Goal: Task Accomplishment & Management: Complete application form

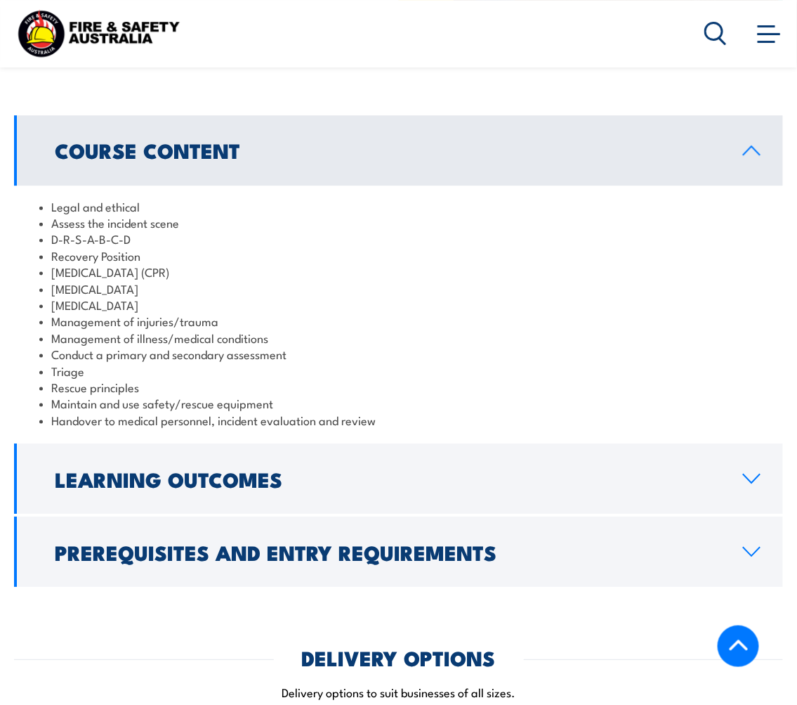
scroll to position [1014, 0]
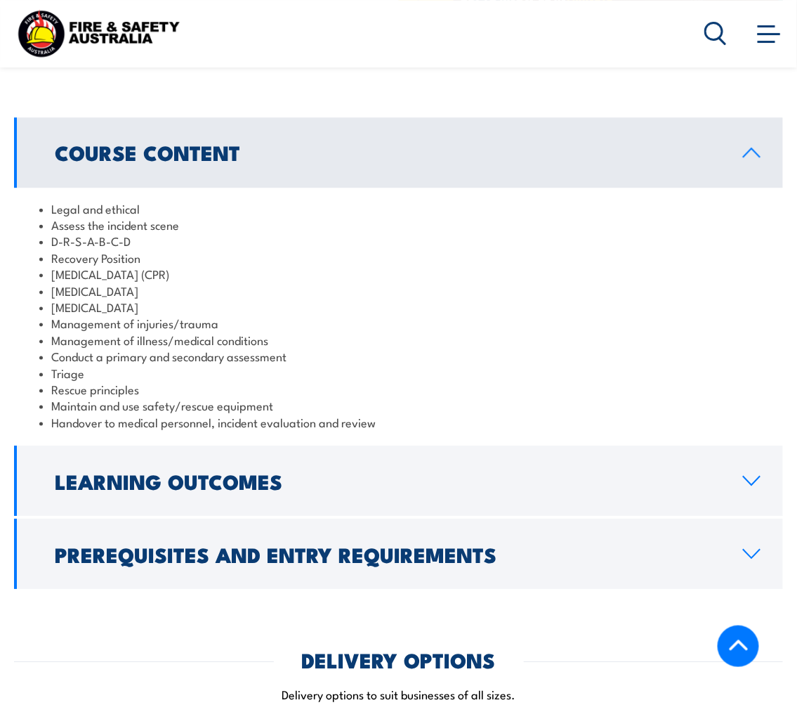
click at [755, 548] on icon at bounding box center [752, 553] width 19 height 11
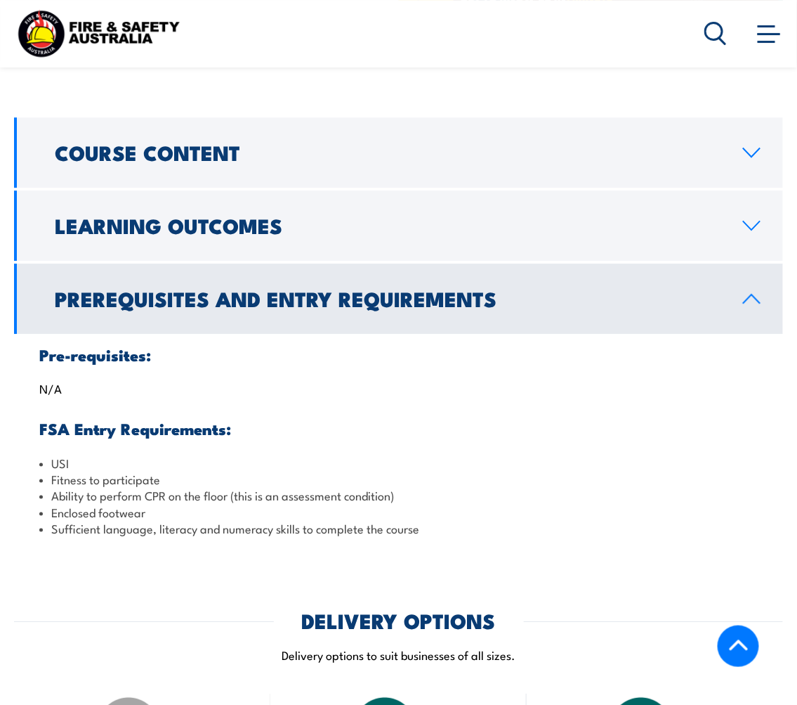
click at [756, 220] on icon at bounding box center [752, 225] width 19 height 11
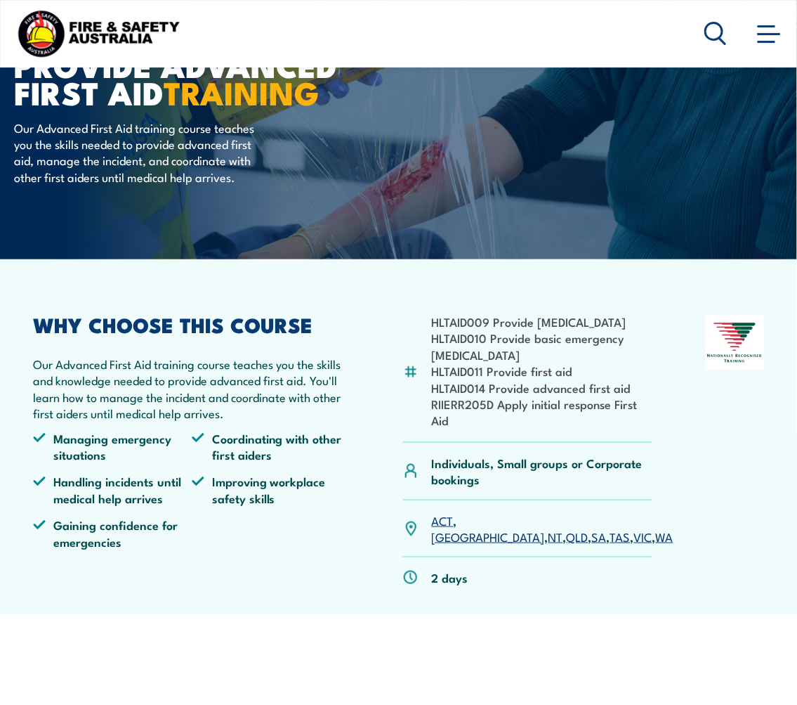
scroll to position [78, 0]
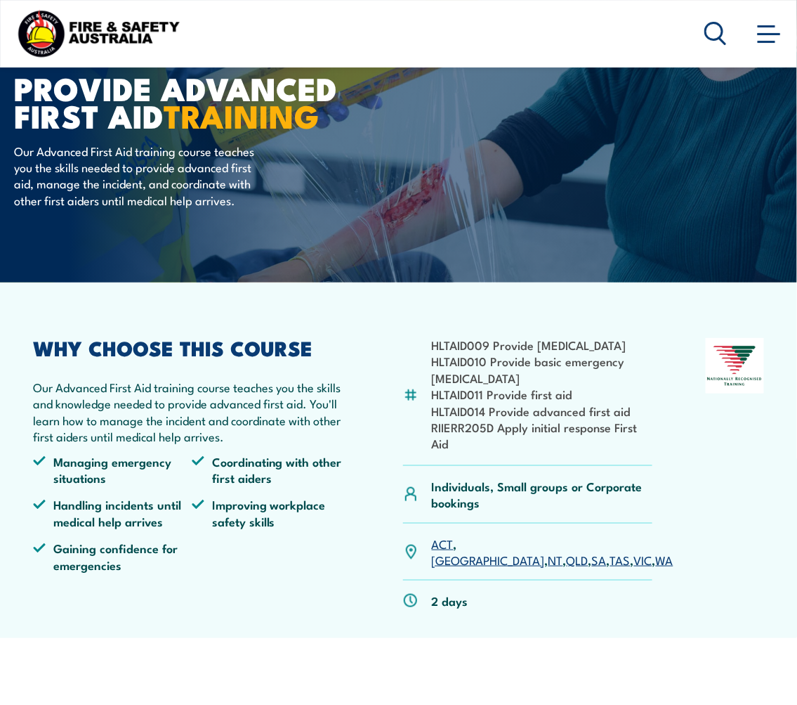
click at [473, 452] on li "RIIERR205D Apply initial response First Aid" at bounding box center [542, 435] width 221 height 33
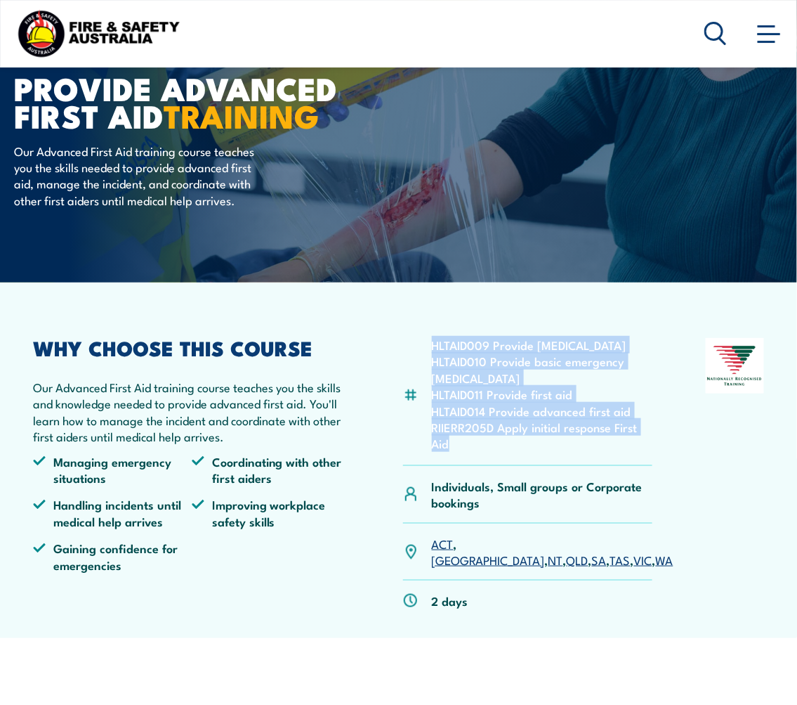
drag, startPoint x: 446, startPoint y: 460, endPoint x: 430, endPoint y: 350, distance: 111.5
click at [430, 350] on div "HLTAID009 Provide cardiopulmonary resuscitation HLTAID010 Provide basic emergen…" at bounding box center [527, 402] width 249 height 128
copy ul "HLTAID009 Provide cardiopulmonary resuscitation HLTAID010 Provide basic emergen…"
click at [650, 328] on article "HLTAID009 Provide cardiopulmonary resuscitation HLTAID010 Provide basic emergen…" at bounding box center [398, 459] width 769 height 355
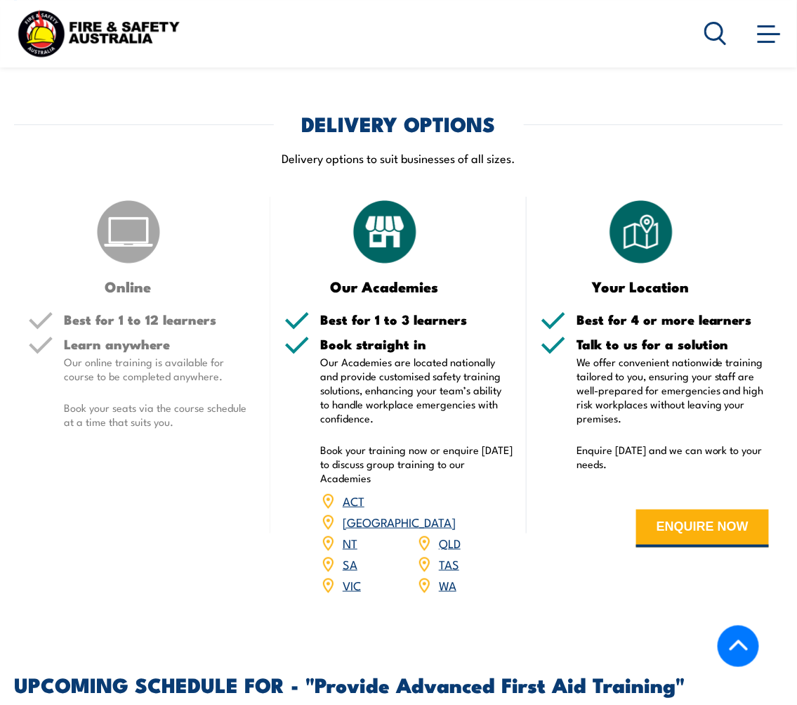
scroll to position [1483, 0]
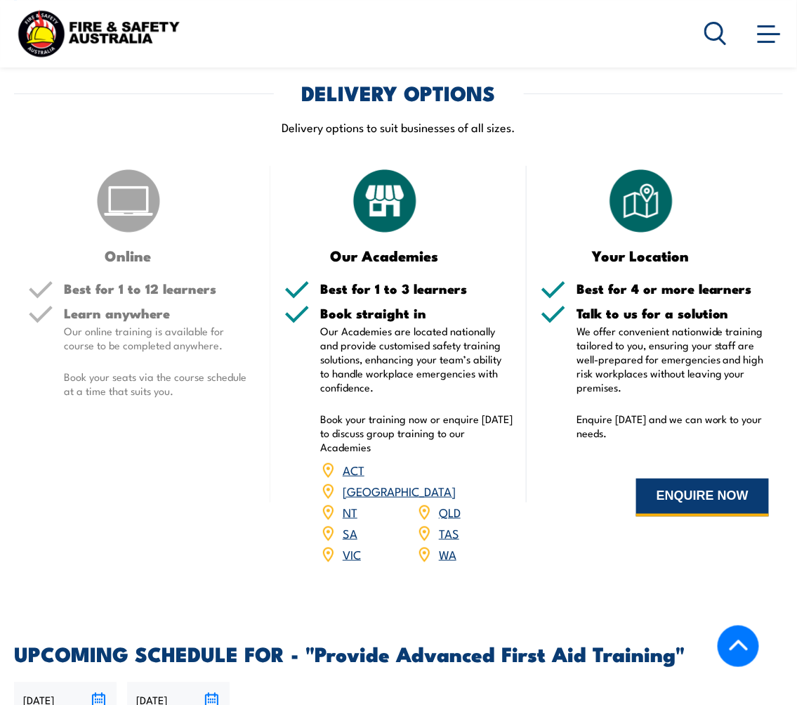
click at [658, 478] on button "ENQUIRE NOW" at bounding box center [702, 497] width 133 height 38
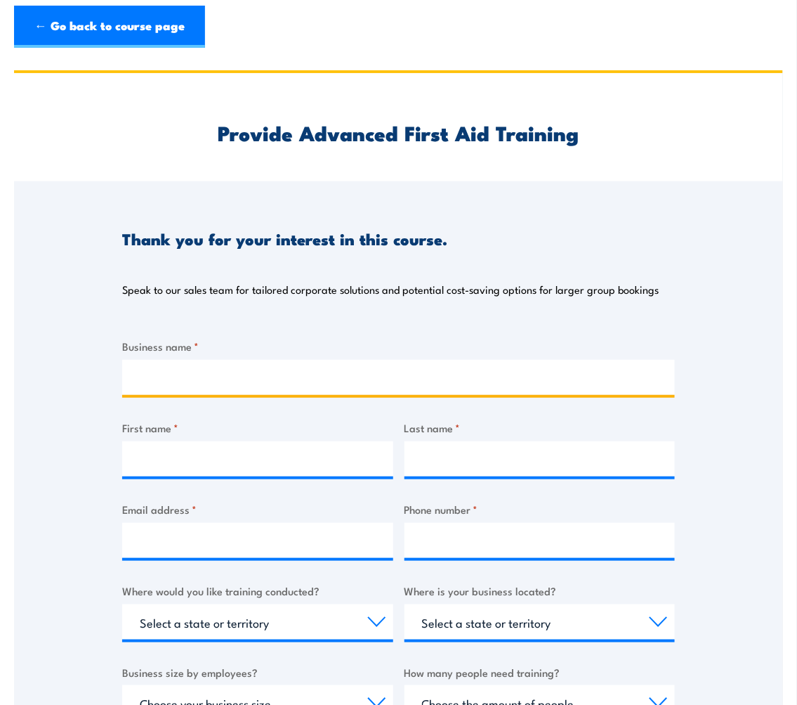
click at [382, 368] on input "Business name *" at bounding box center [398, 377] width 553 height 35
type input "Catholic Archdiocese of Melbourne"
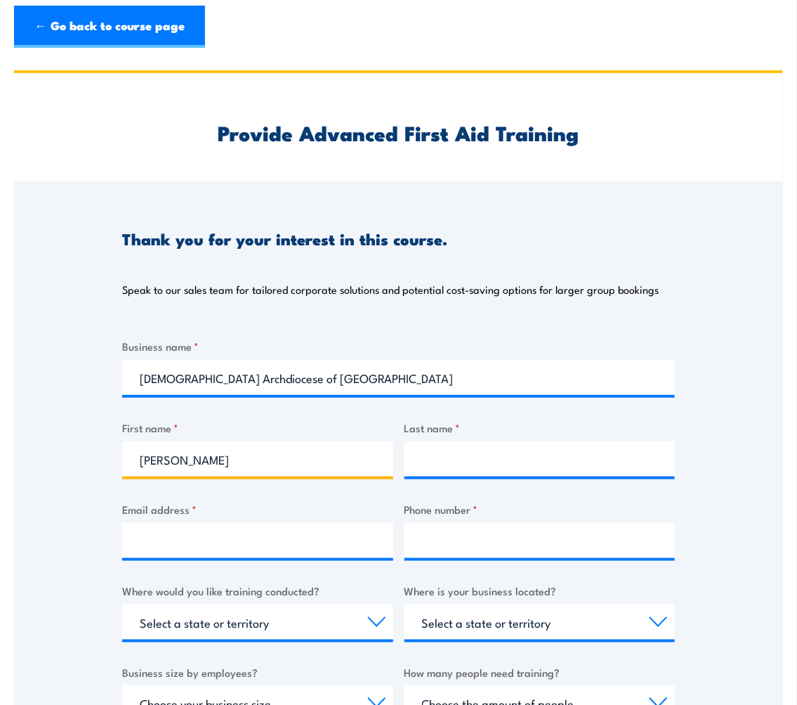
type input "Michelle"
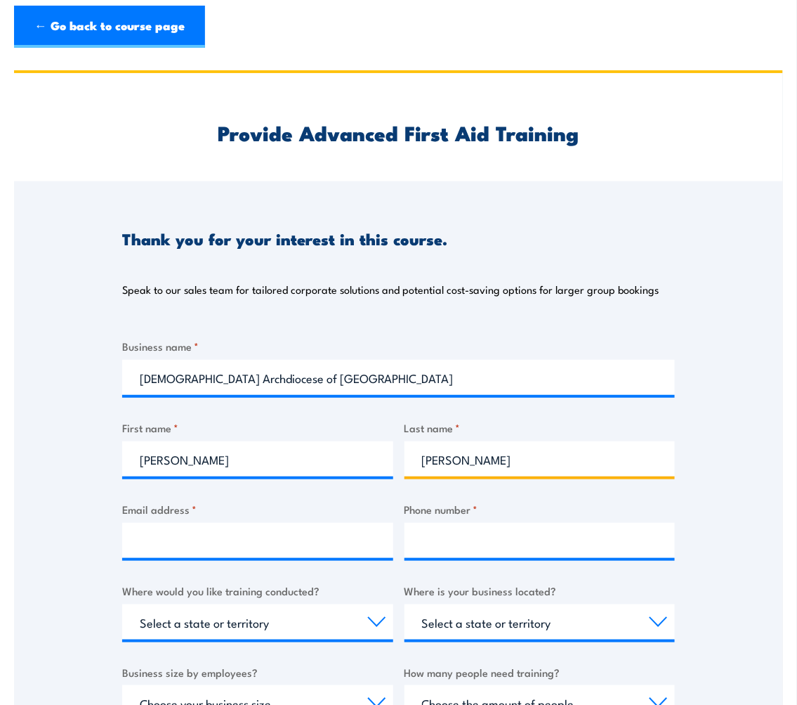
type input "McLeod"
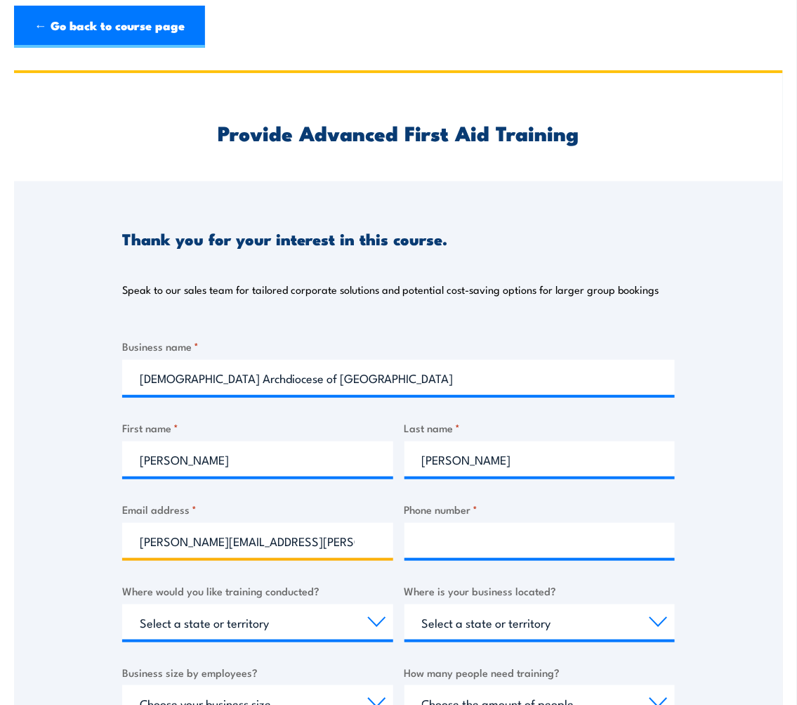
type input "michelle.mcleod@cam.org.au"
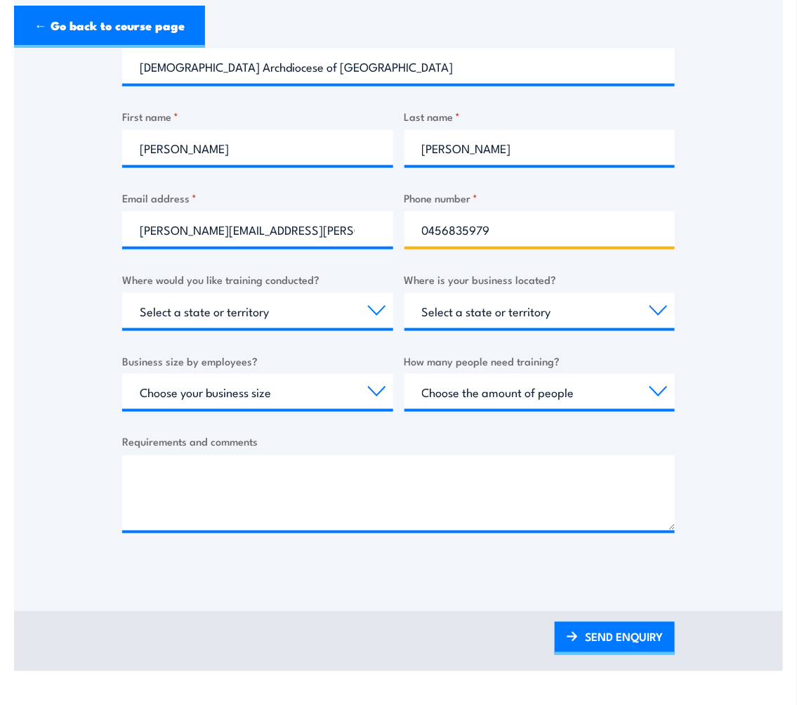
scroll to position [312, 0]
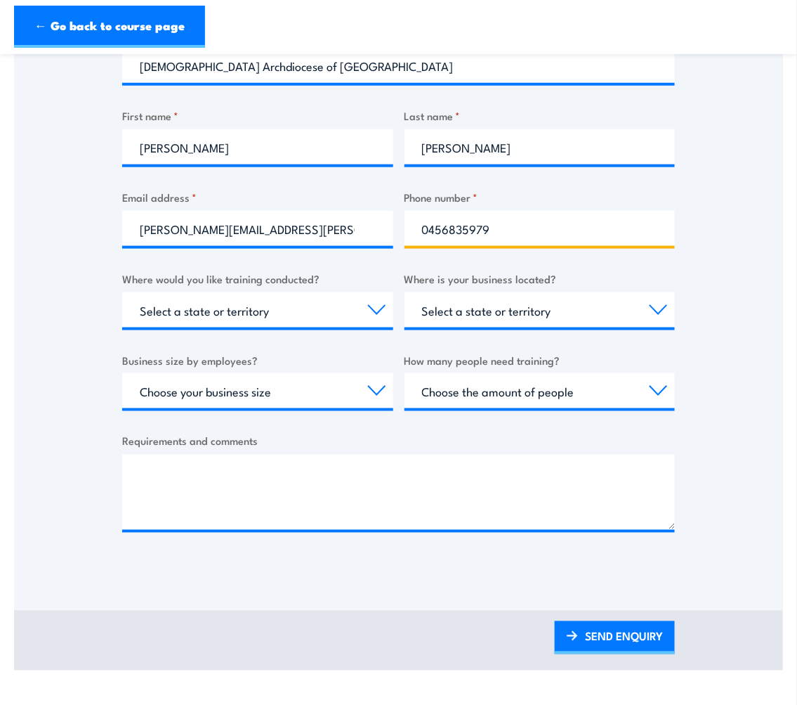
type input "0456835979"
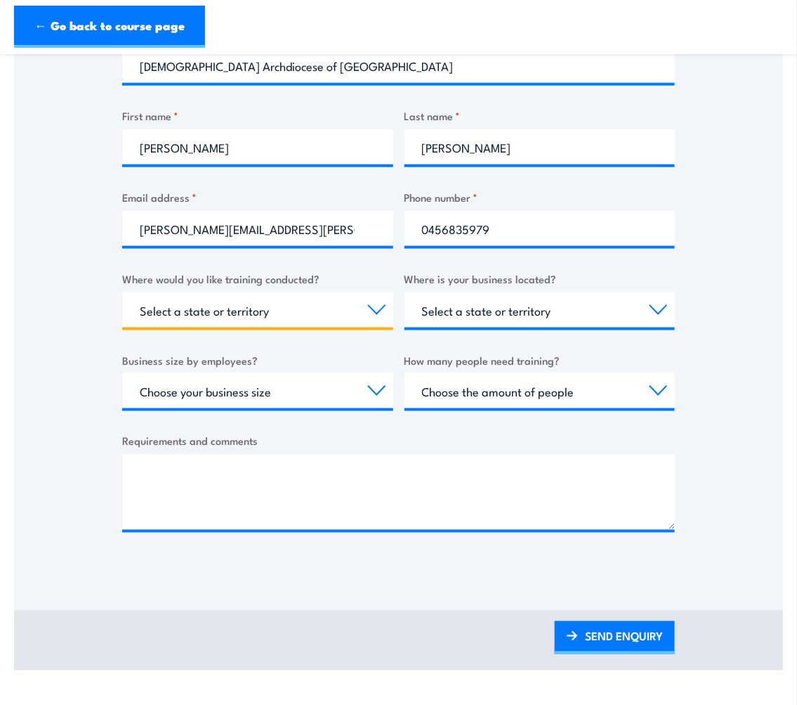
click at [348, 315] on select "Select a state or territory Nationally - multiple locations QLD NSW VIC SA ACT …" at bounding box center [257, 309] width 271 height 35
select select "VIC"
click at [122, 292] on select "Select a state or territory Nationally - multiple locations QLD NSW VIC SA ACT …" at bounding box center [257, 309] width 271 height 35
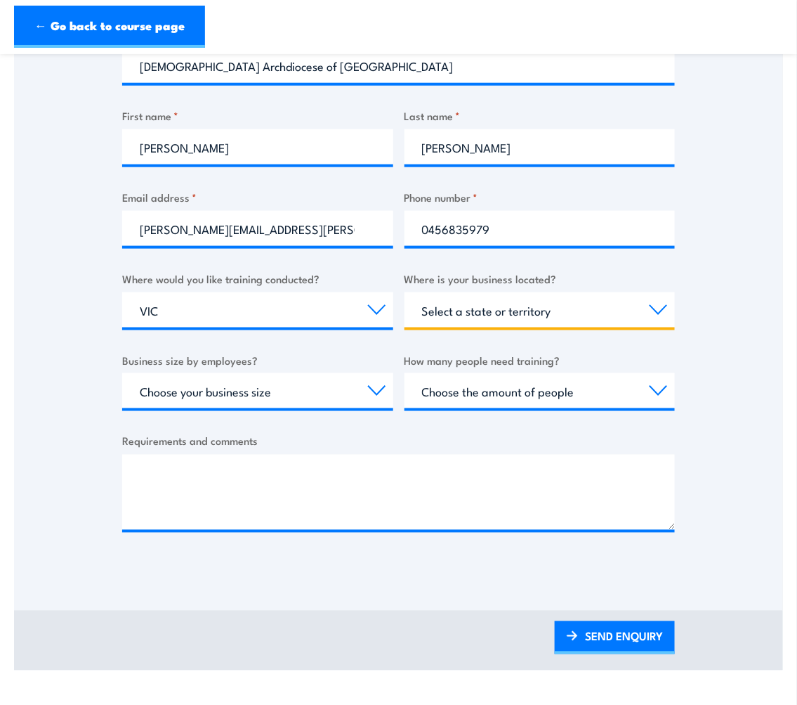
click at [513, 313] on select "Select a state or territory QLD NSW VIC SA ACT WA TAS NT" at bounding box center [540, 309] width 271 height 35
select select "VIC"
click at [405, 292] on select "Select a state or territory QLD NSW VIC SA ACT WA TAS NT" at bounding box center [540, 309] width 271 height 35
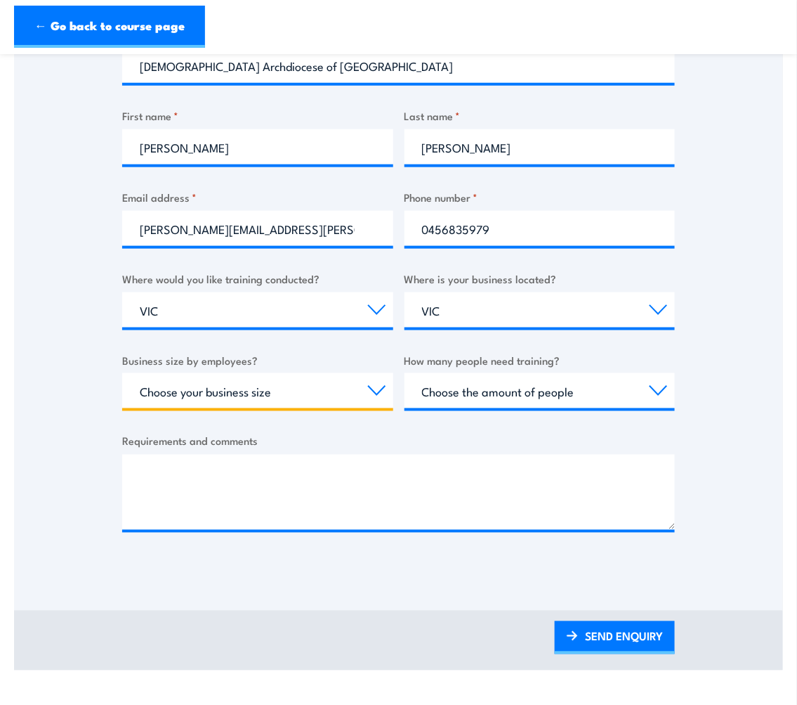
click at [276, 390] on select "Choose your business size 1 to 19 20 to 199 200+" at bounding box center [257, 390] width 271 height 35
select select "20 to 199"
click at [122, 373] on select "Choose your business size 1 to 19 20 to 199 200+" at bounding box center [257, 390] width 271 height 35
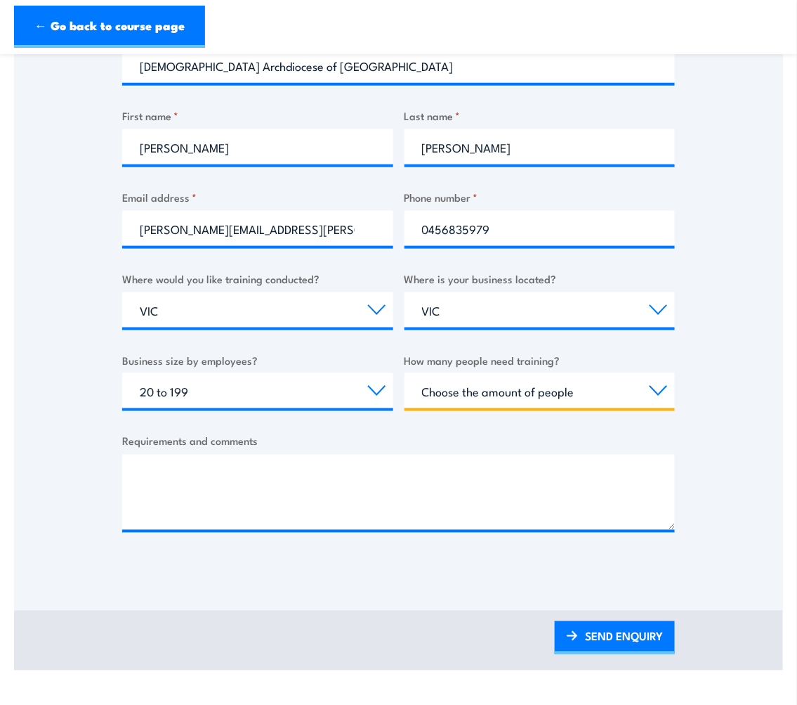
click at [570, 394] on select "Choose the amount of people 1 to 4 5 to 19 20+" at bounding box center [540, 390] width 271 height 35
select select "5 to 19"
click at [405, 373] on select "Choose the amount of people 1 to 4 5 to 19 20+" at bounding box center [540, 390] width 271 height 35
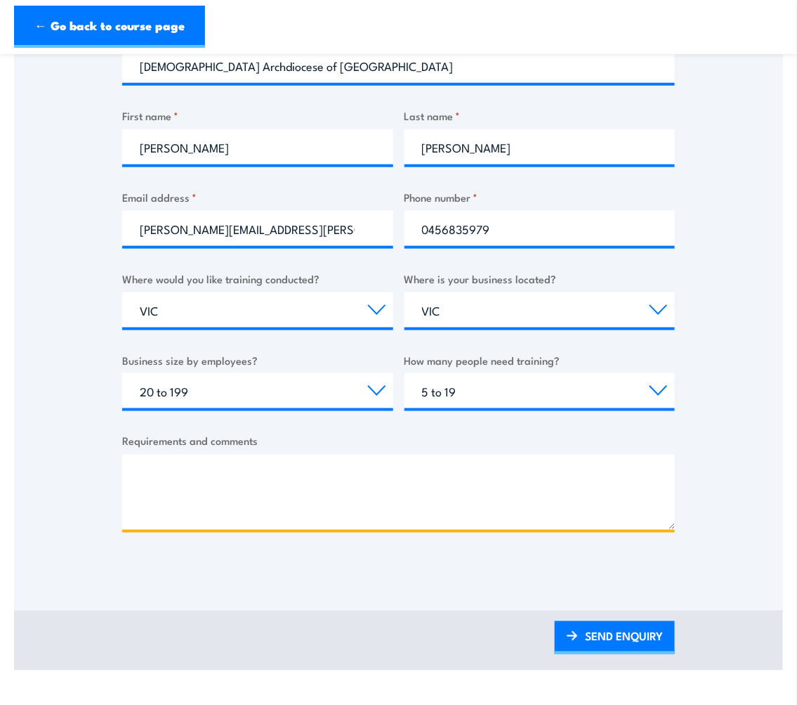
click at [195, 488] on textarea "Requirements and comments" at bounding box center [398, 492] width 553 height 75
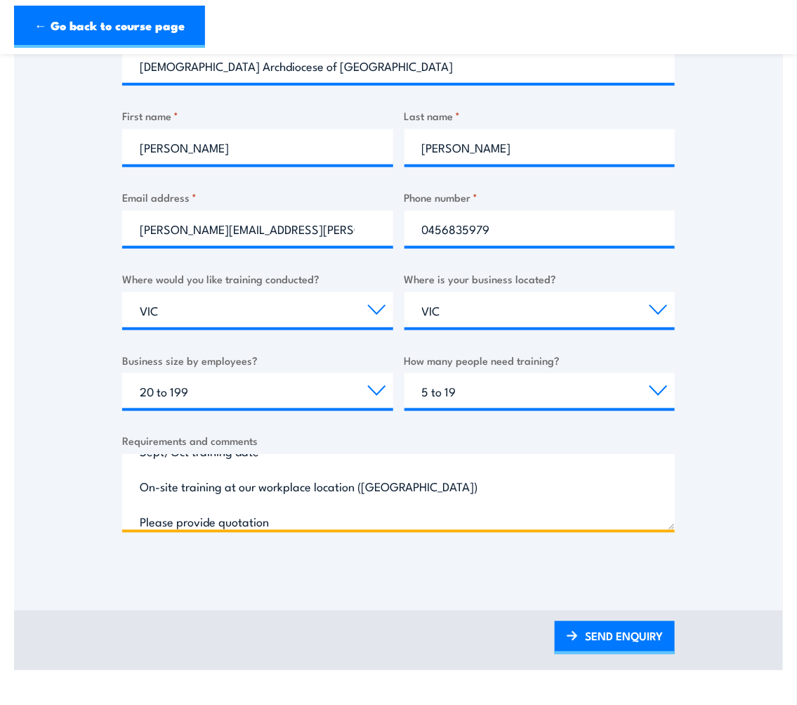
type textarea "Sept/Oct training date On-site training at our workplace location (East Melbour…"
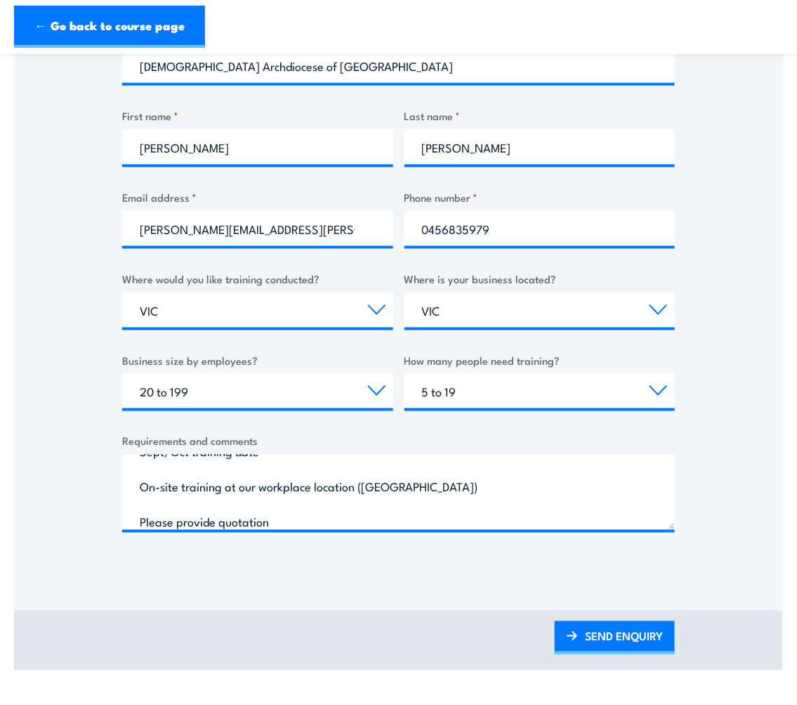
click at [611, 634] on link "SEND ENQUIRY" at bounding box center [615, 637] width 120 height 33
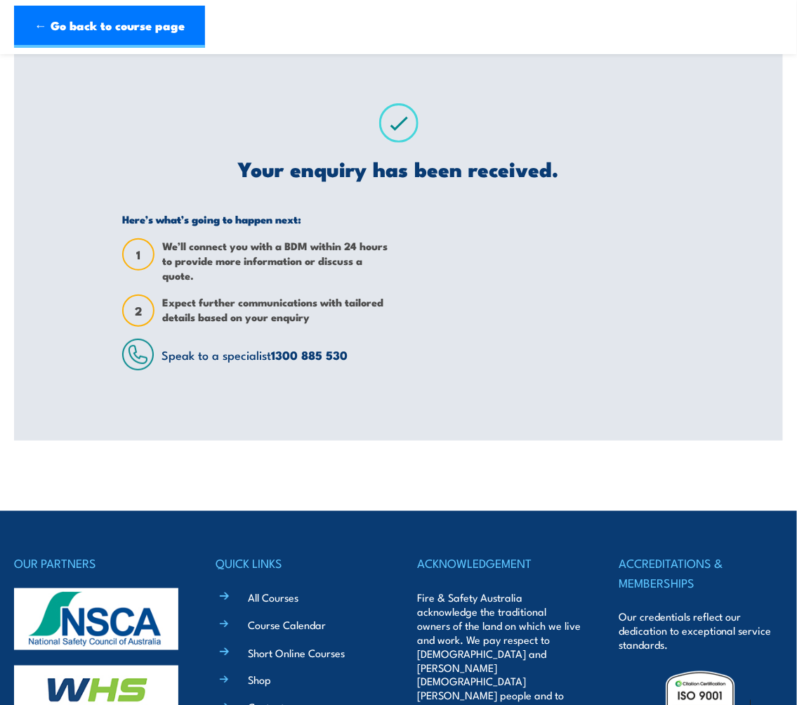
scroll to position [0, 0]
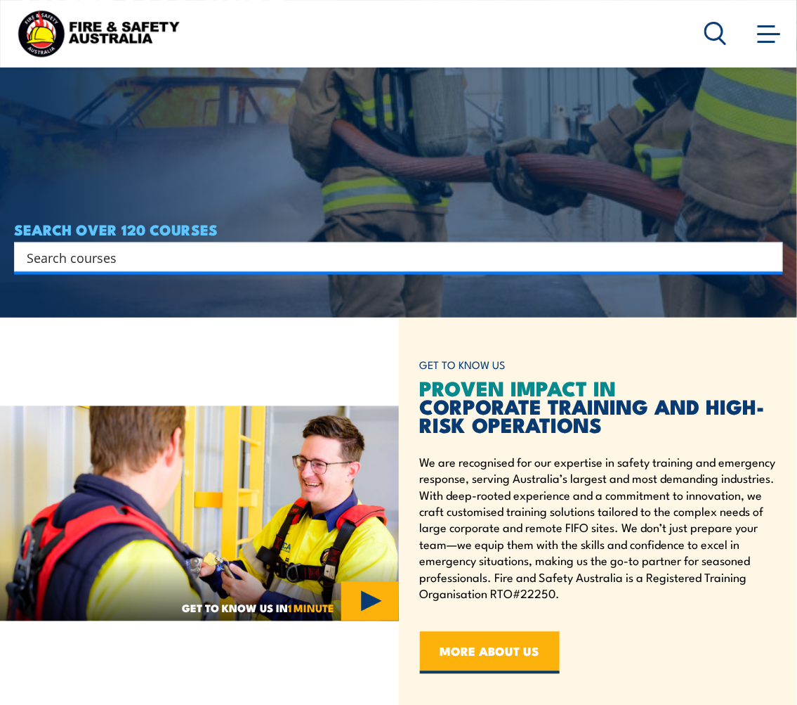
scroll to position [312, 0]
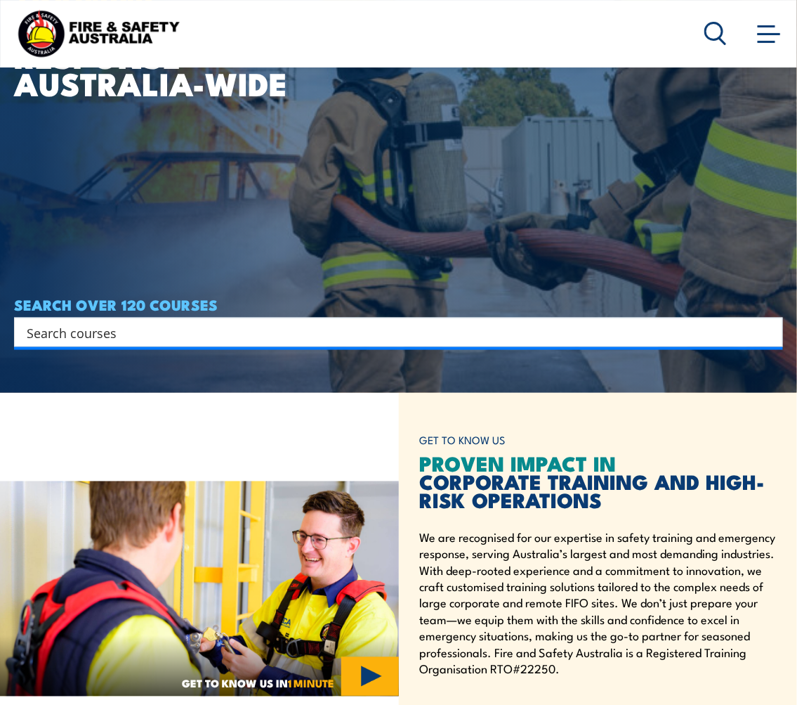
click at [157, 328] on input "Search input" at bounding box center [390, 332] width 726 height 21
click at [272, 331] on input "Search input" at bounding box center [390, 332] width 726 height 21
paste input "HLTAID011"
type input "HLTAID011"
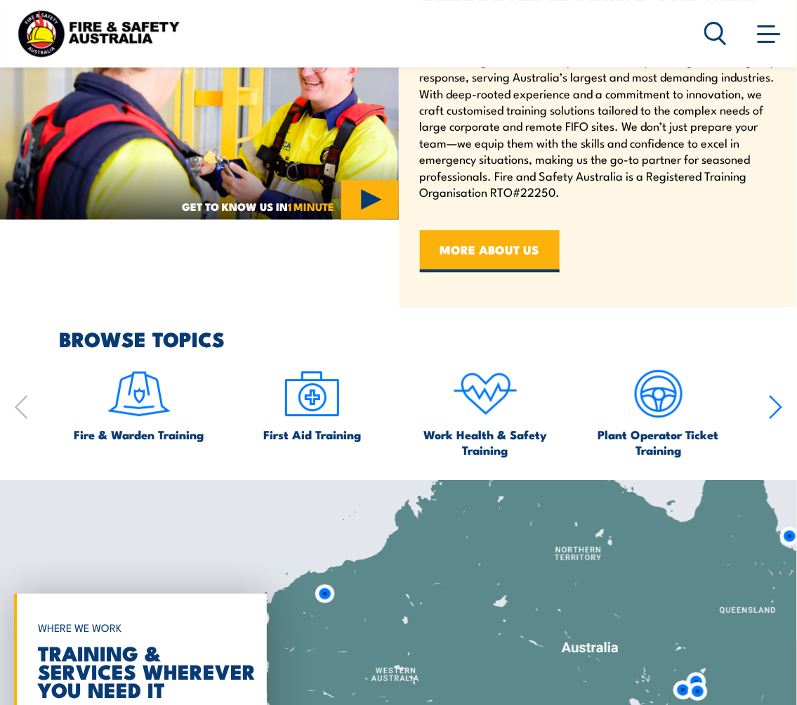
scroll to position [859, 0]
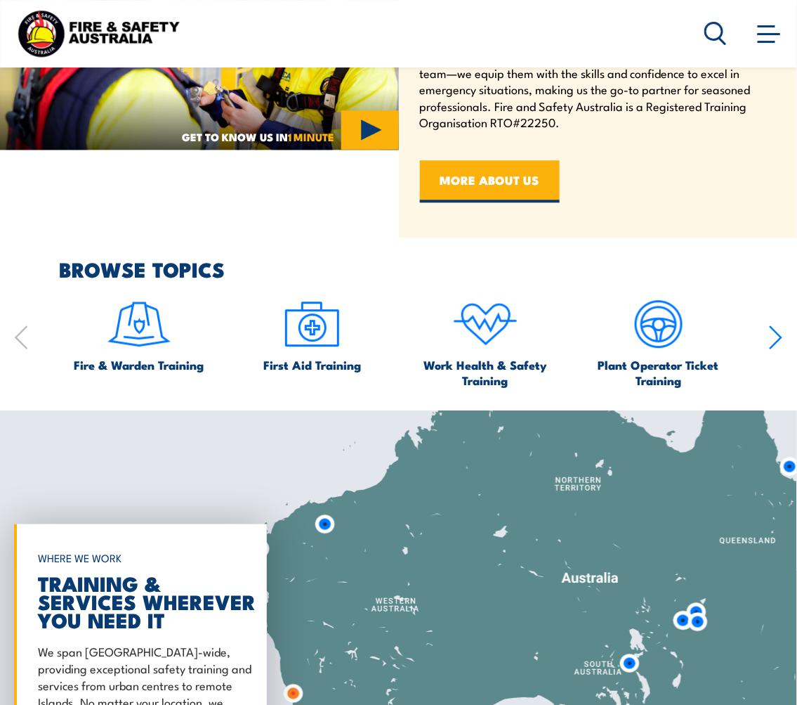
click at [316, 333] on img at bounding box center [312, 324] width 66 height 66
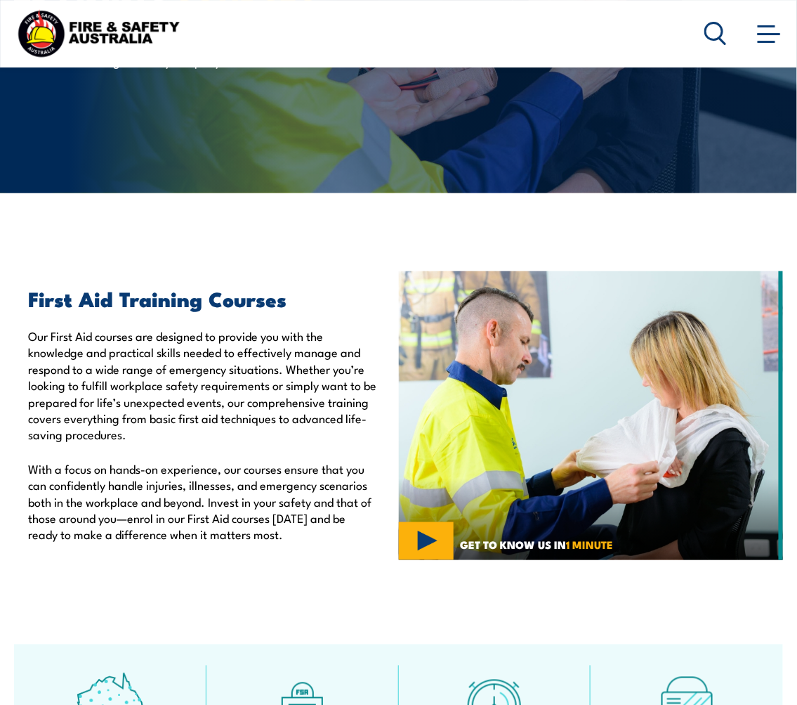
scroll to position [156, 0]
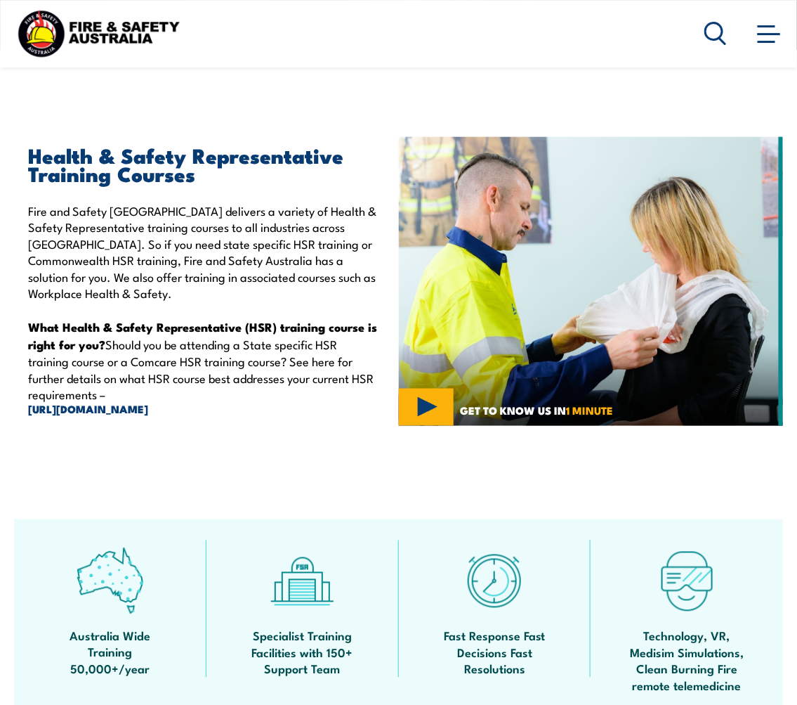
scroll to position [312, 0]
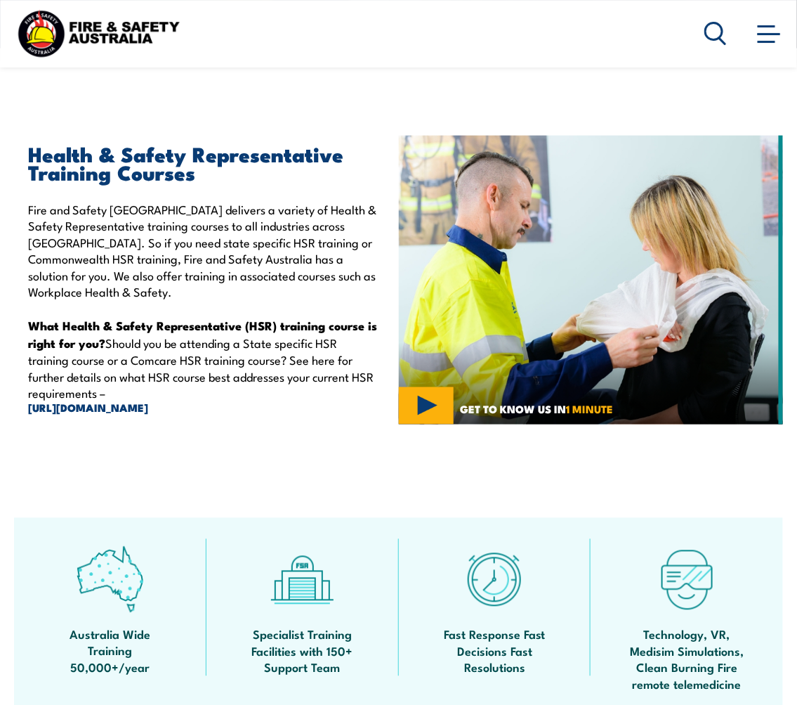
click at [230, 408] on link "https://www.srcc.gov.au/current-self-insurers/list-of-current-and-former-self-i…" at bounding box center [203, 407] width 350 height 15
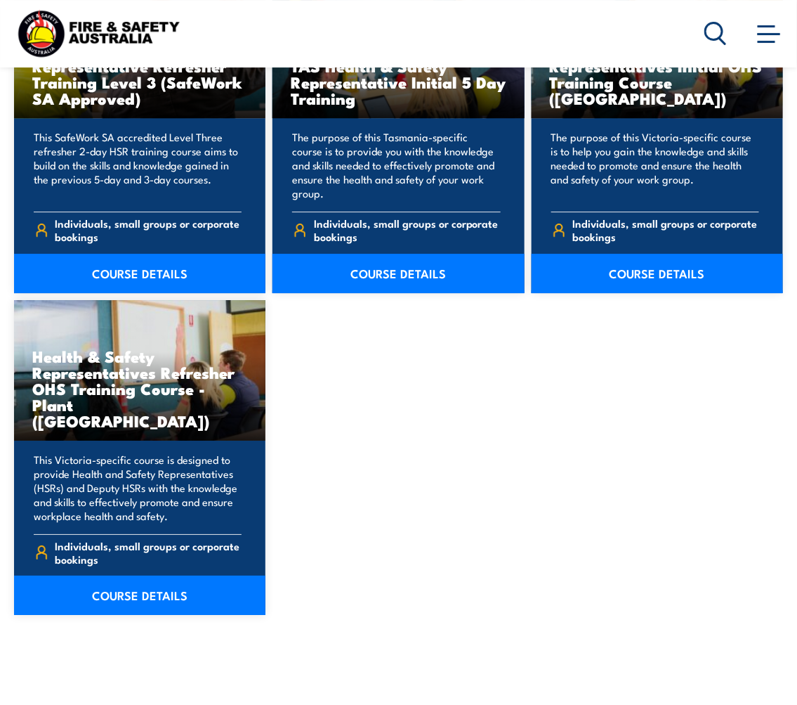
scroll to position [2498, 0]
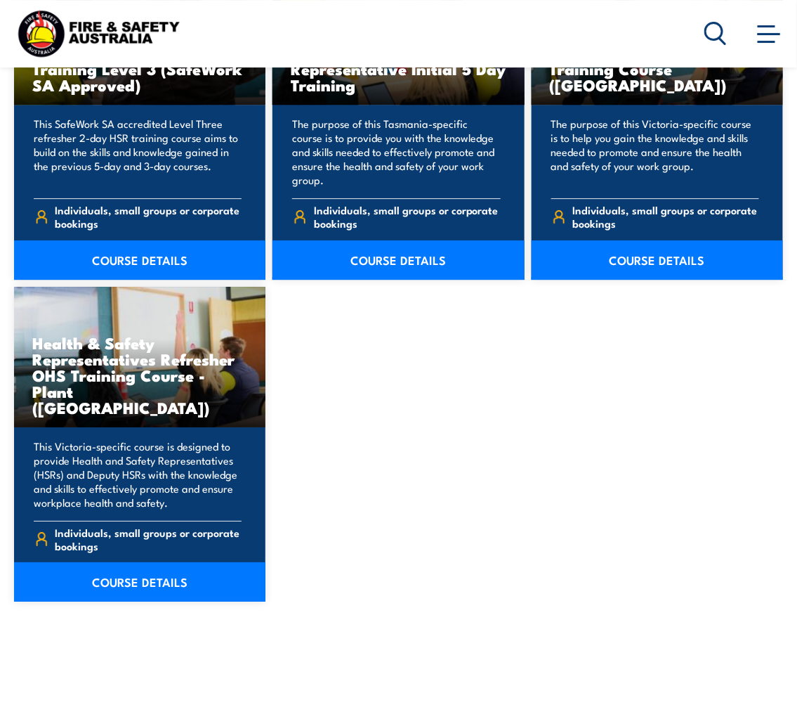
click at [651, 275] on link "COURSE DETAILS" at bounding box center [658, 259] width 252 height 39
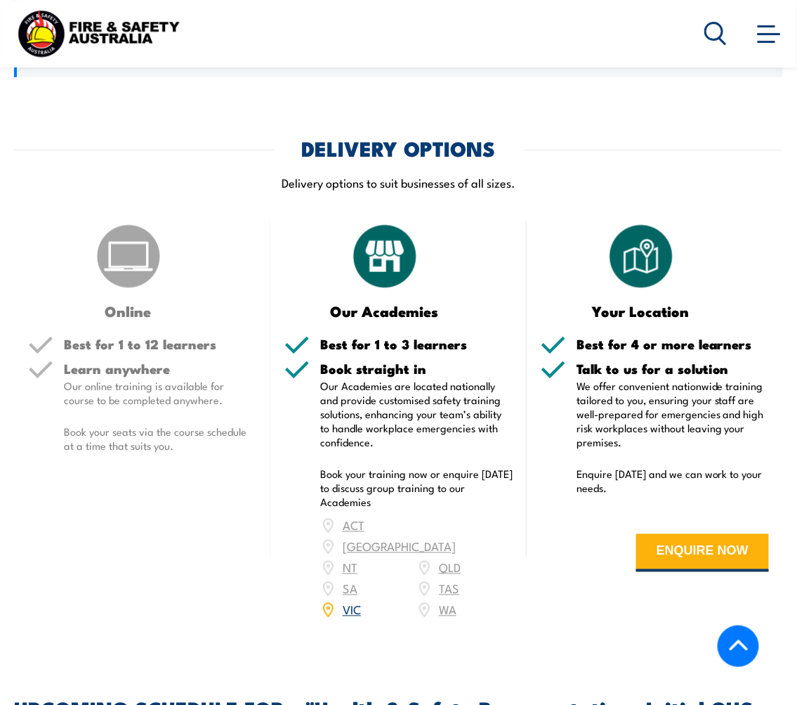
scroll to position [1795, 0]
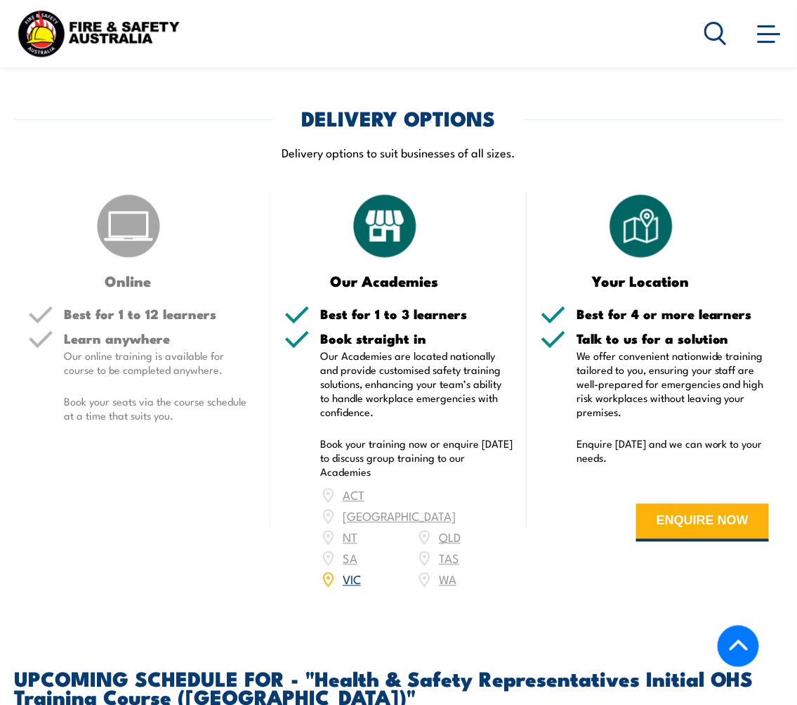
click at [599, 584] on div "Your Location Best for 4 or more learners Talk to us for a solution We offer co…" at bounding box center [655, 399] width 256 height 417
click at [682, 521] on button "ENQUIRE NOW" at bounding box center [702, 523] width 133 height 38
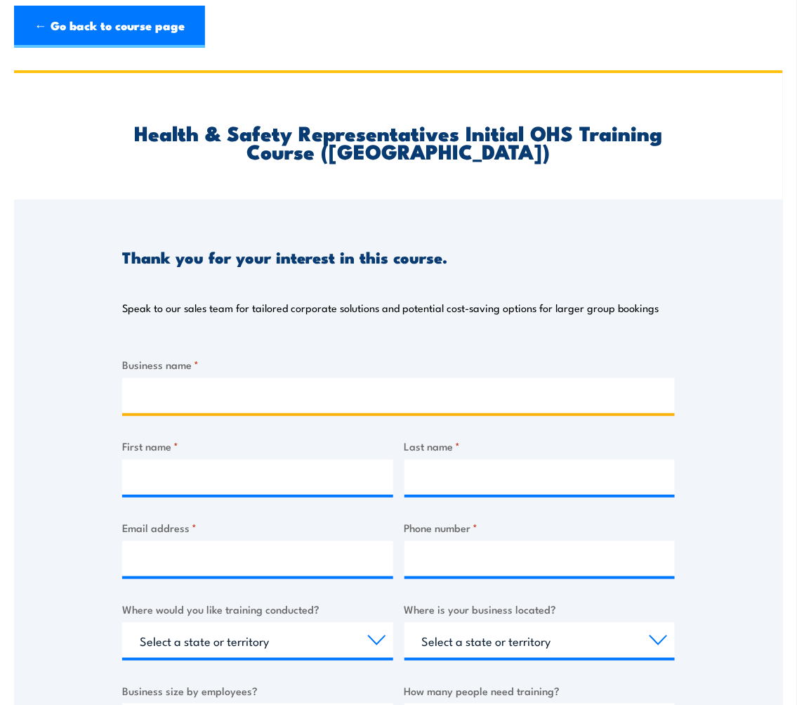
click at [318, 381] on input "Business name *" at bounding box center [398, 395] width 553 height 35
type input "[DEMOGRAPHIC_DATA] Archdiocese of [GEOGRAPHIC_DATA]"
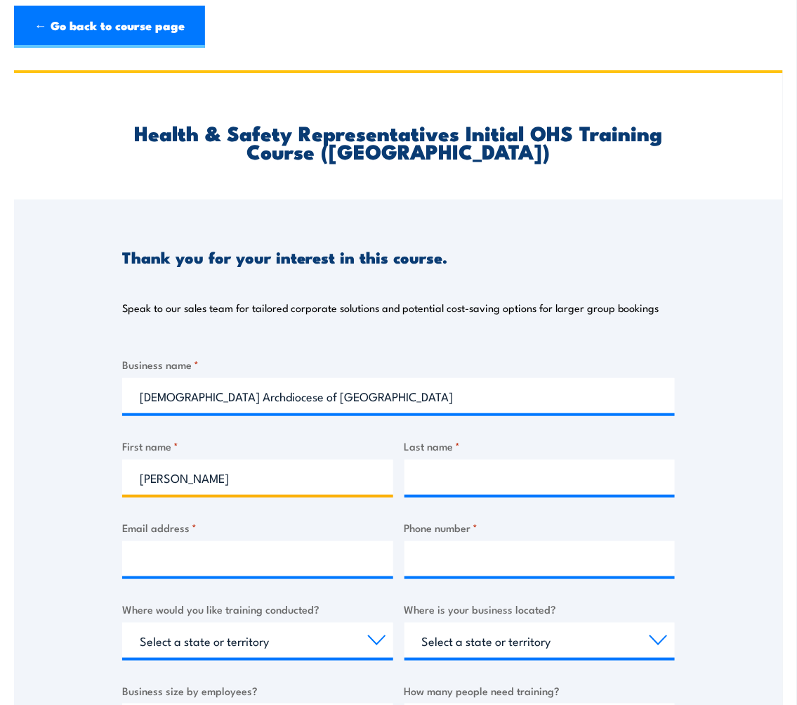
type input "[PERSON_NAME]"
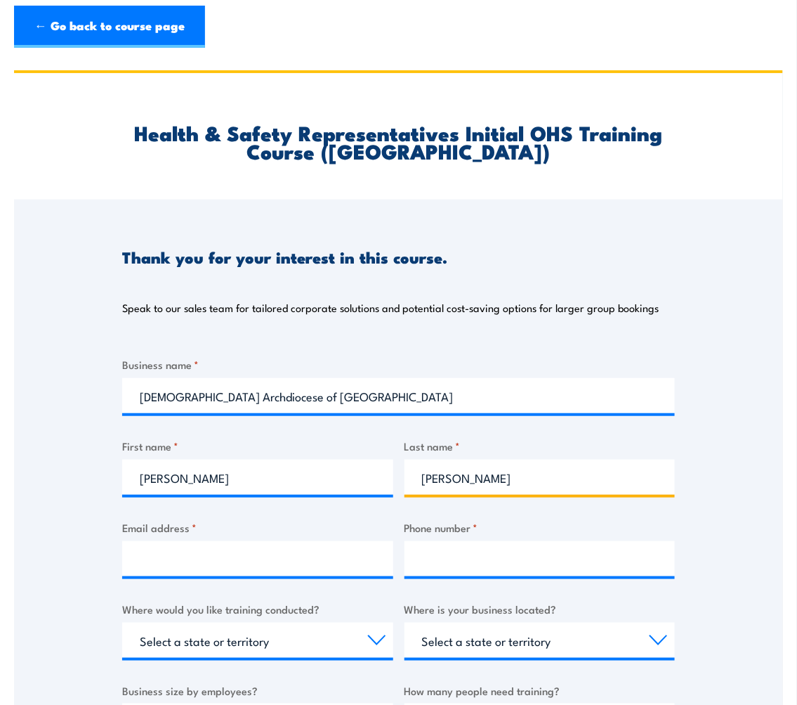
type input "[PERSON_NAME]"
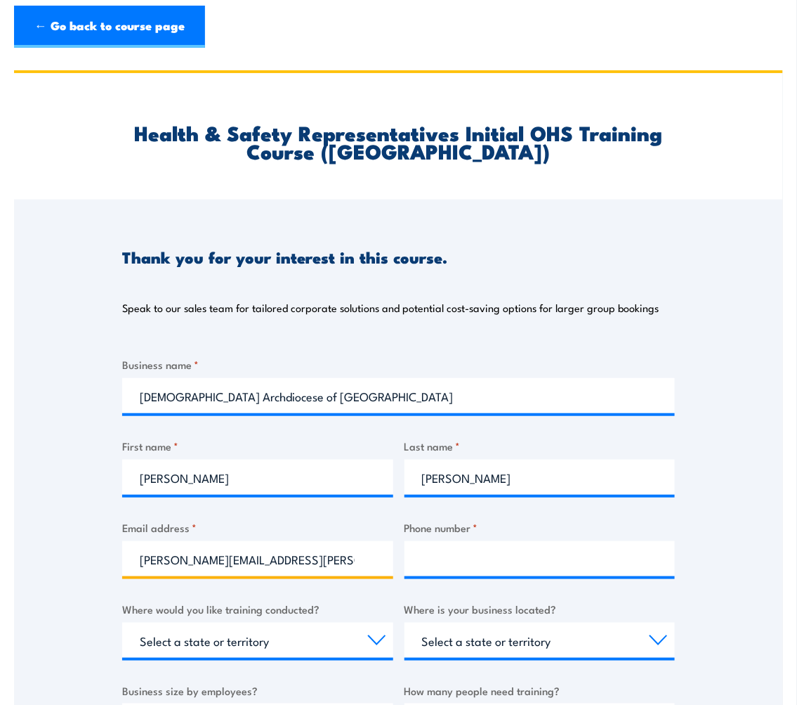
type input "[PERSON_NAME][EMAIL_ADDRESS][PERSON_NAME][DOMAIN_NAME]"
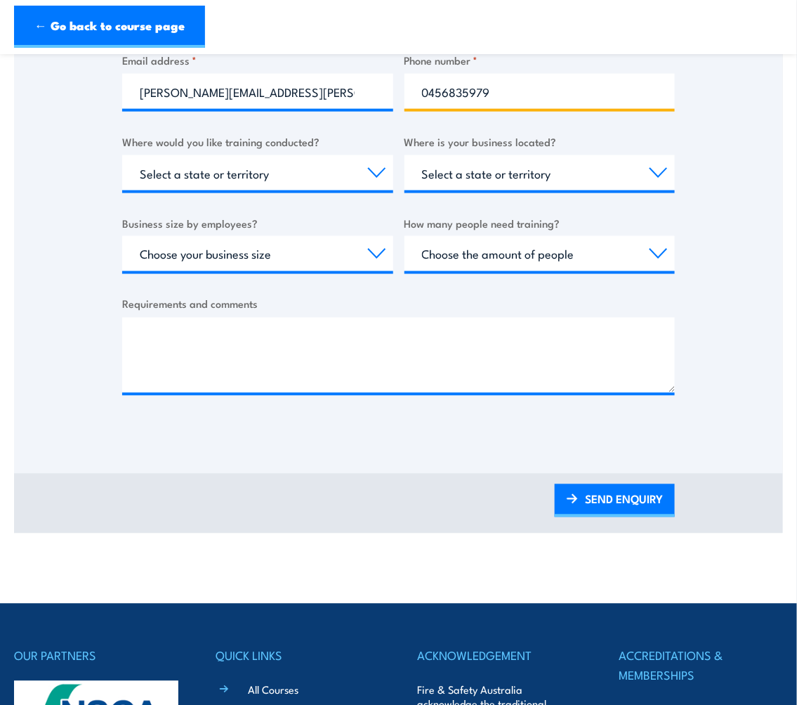
scroll to position [468, 0]
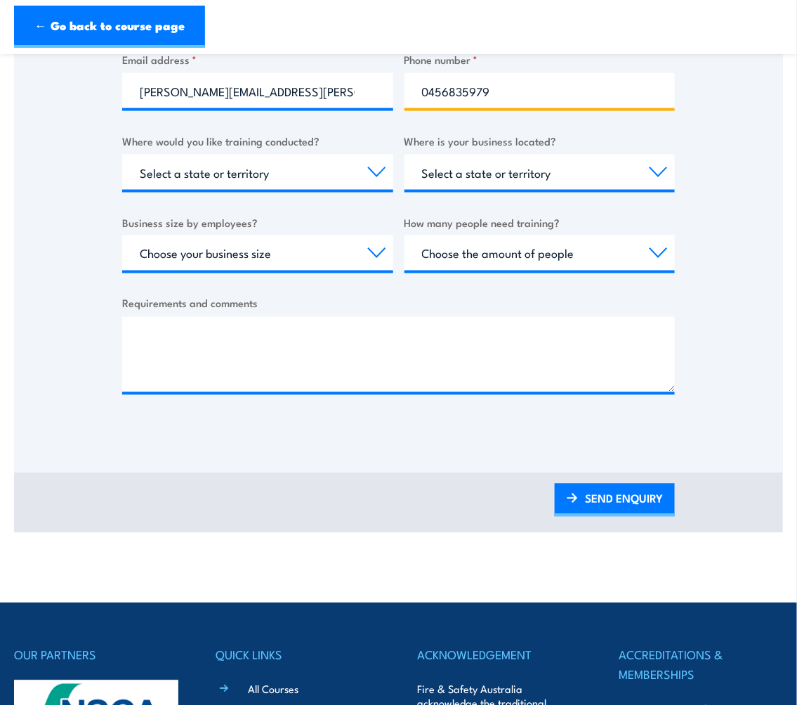
type input "0456835979"
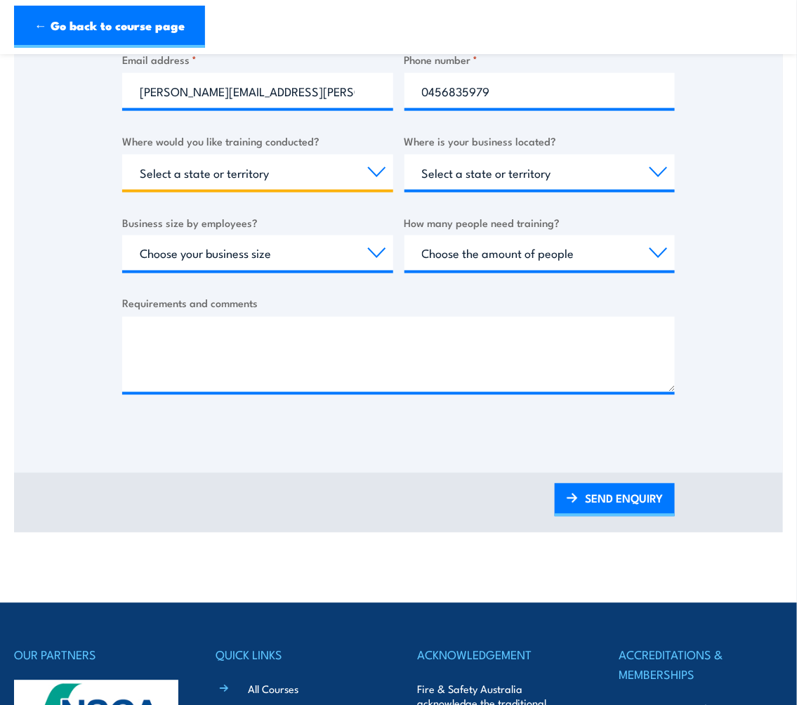
drag, startPoint x: 366, startPoint y: 171, endPoint x: 363, endPoint y: 177, distance: 7.2
click at [366, 173] on select "Select a state or territory Nationally - multiple locations [GEOGRAPHIC_DATA] […" at bounding box center [257, 172] width 271 height 35
select select "VIC"
click at [122, 155] on select "Select a state or territory Nationally - multiple locations [GEOGRAPHIC_DATA] […" at bounding box center [257, 172] width 271 height 35
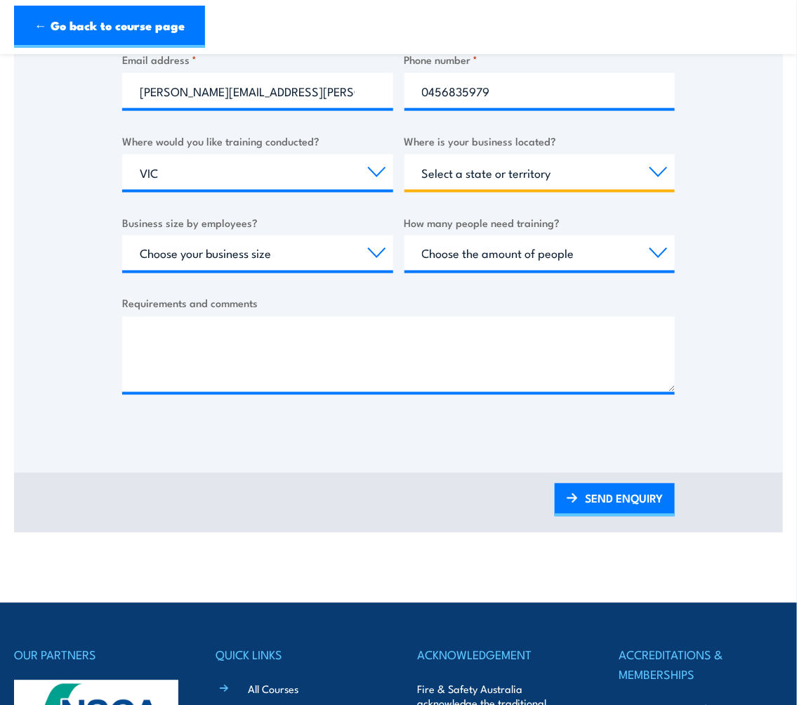
click at [471, 177] on select "Select a state or territory [GEOGRAPHIC_DATA] [GEOGRAPHIC_DATA] [GEOGRAPHIC_DAT…" at bounding box center [540, 172] width 271 height 35
select select "VIC"
click at [405, 155] on select "Select a state or territory [GEOGRAPHIC_DATA] [GEOGRAPHIC_DATA] [GEOGRAPHIC_DAT…" at bounding box center [540, 172] width 271 height 35
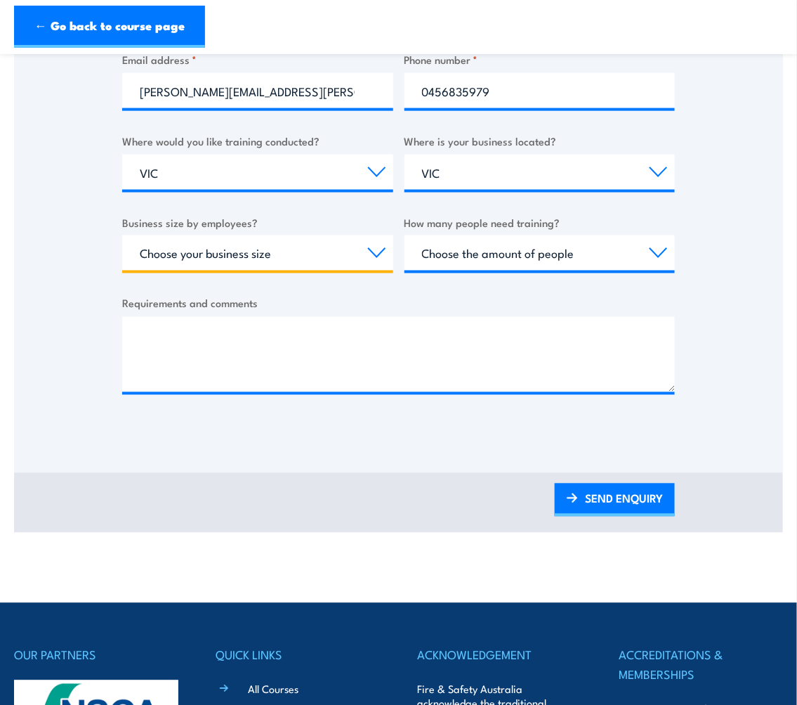
click at [345, 257] on select "Choose your business size 1 to 19 20 to 199 200+" at bounding box center [257, 252] width 271 height 35
select select "20 to 199"
click at [122, 235] on select "Choose your business size 1 to 19 20 to 199 200+" at bounding box center [257, 252] width 271 height 35
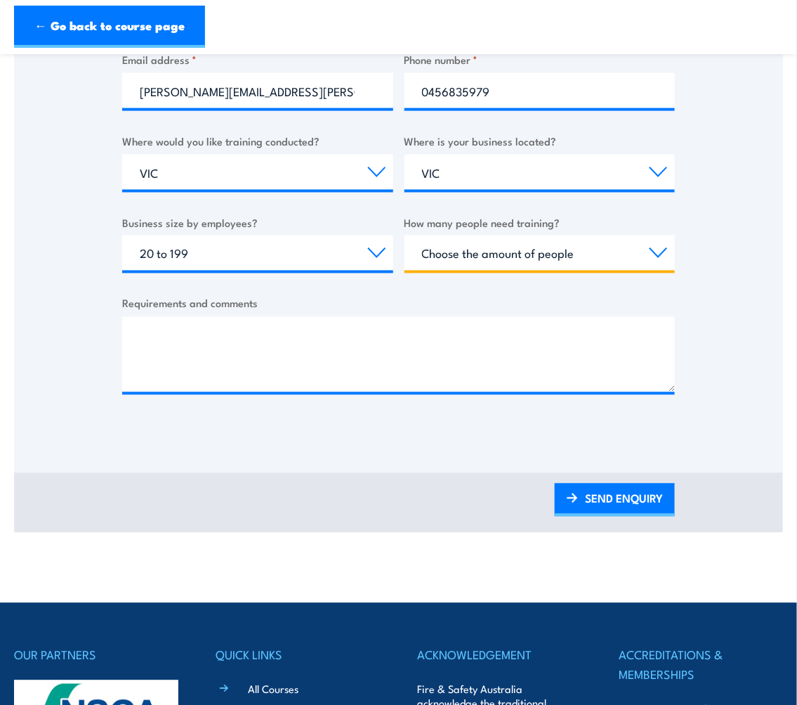
click at [490, 262] on select "Choose the amount of people 1 to 4 5 to 19 20+" at bounding box center [540, 252] width 271 height 35
select select "5 to 19"
click at [405, 235] on select "Choose the amount of people 1 to 4 5 to 19 20+" at bounding box center [540, 252] width 271 height 35
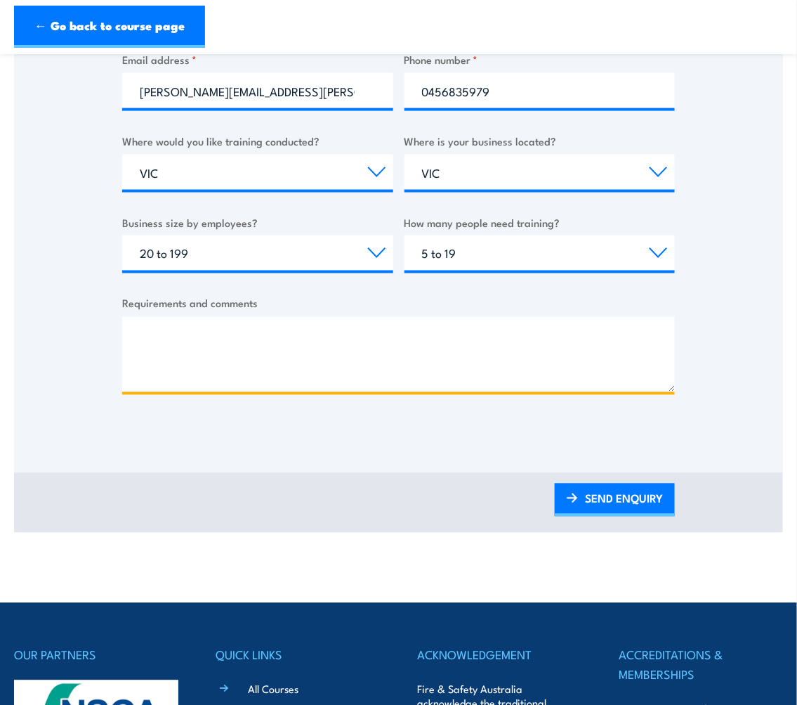
click at [314, 324] on textarea "Requirements and comments" at bounding box center [398, 354] width 553 height 75
type textarea "approx 8 people on-site training at our workplace location in [GEOGRAPHIC_DATA]…"
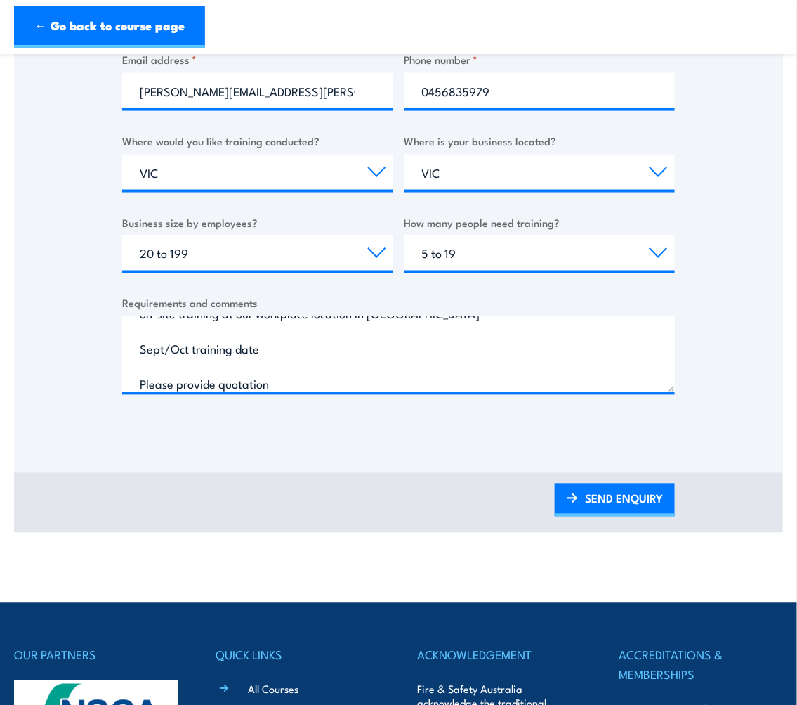
click at [627, 494] on link "SEND ENQUIRY" at bounding box center [615, 499] width 120 height 33
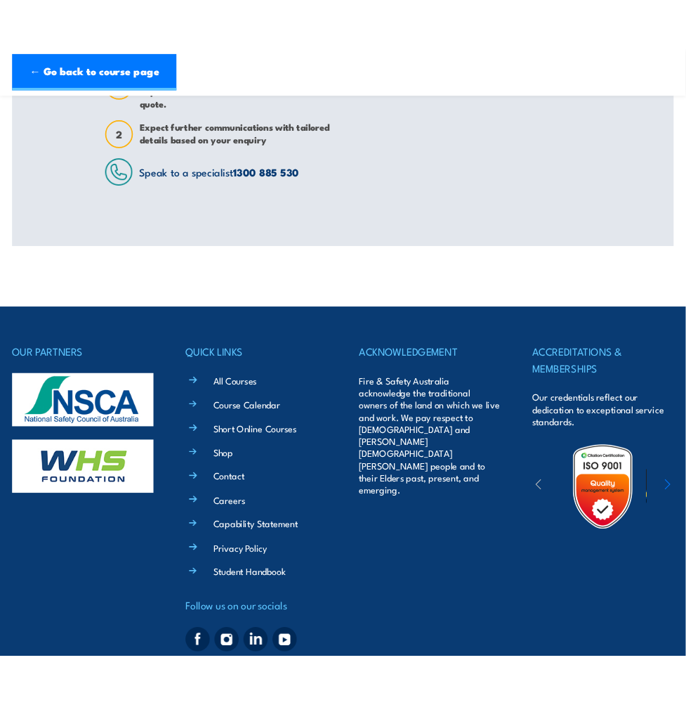
scroll to position [0, 0]
